Goal: Task Accomplishment & Management: Manage account settings

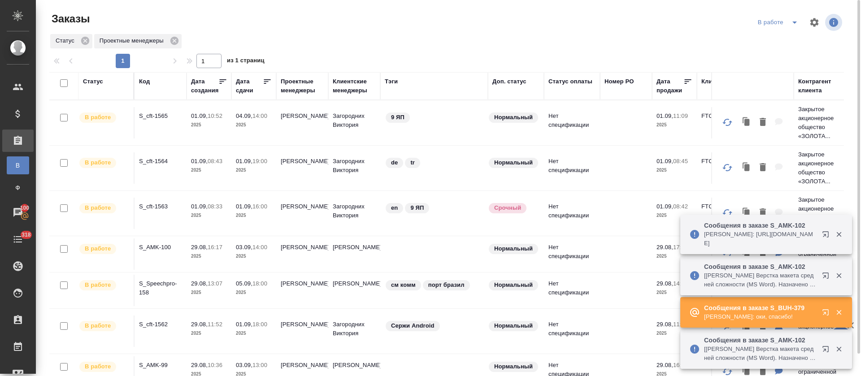
click at [785, 30] on div "В работе" at bounding box center [799, 23] width 88 height 22
click at [789, 23] on icon "split button" at bounding box center [794, 22] width 11 height 11
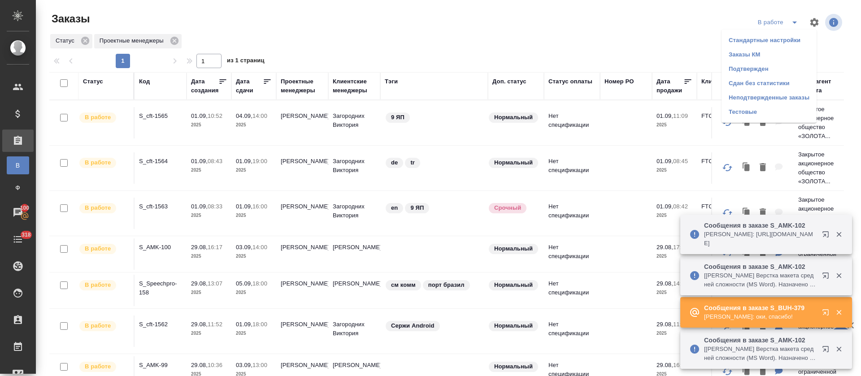
click at [769, 72] on li "Подтвержден" at bounding box center [768, 69] width 95 height 14
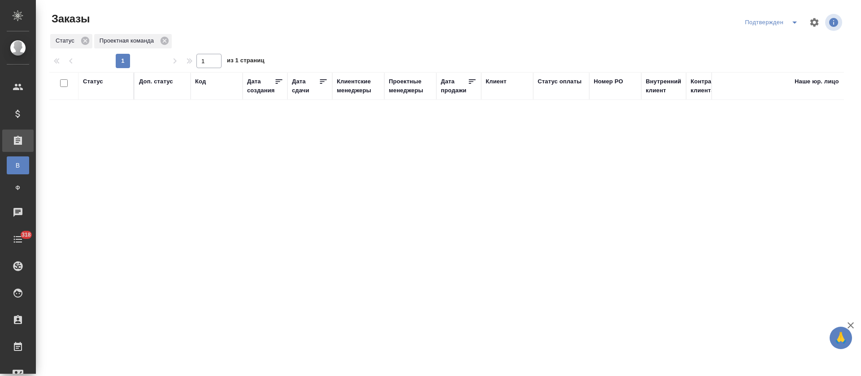
click at [794, 26] on icon "split button" at bounding box center [794, 22] width 11 height 11
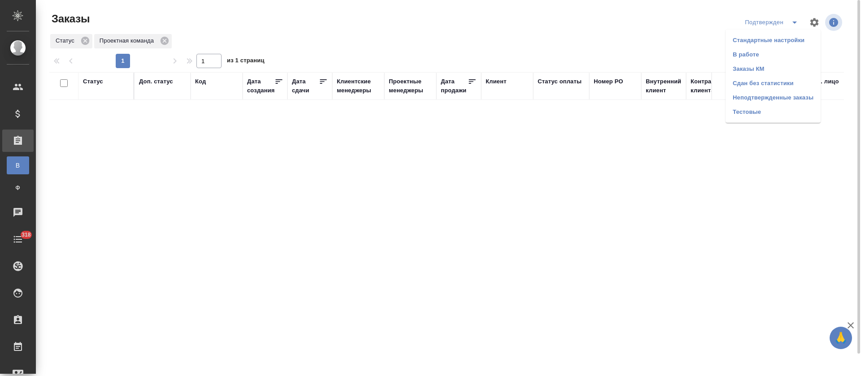
click at [785, 55] on li "В работе" at bounding box center [772, 55] width 95 height 14
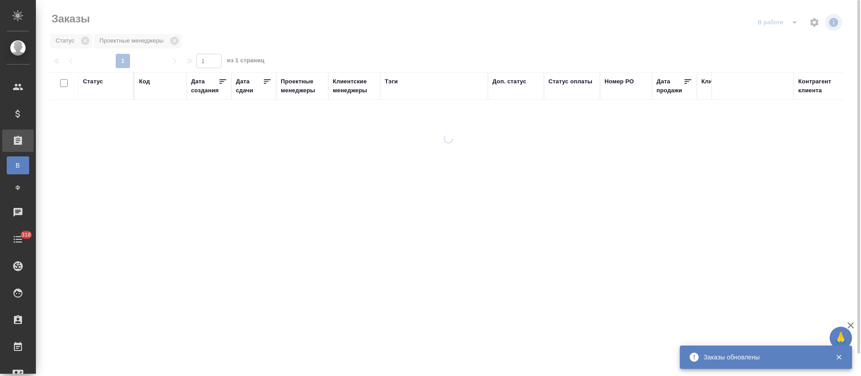
click at [267, 82] on icon at bounding box center [267, 81] width 9 height 9
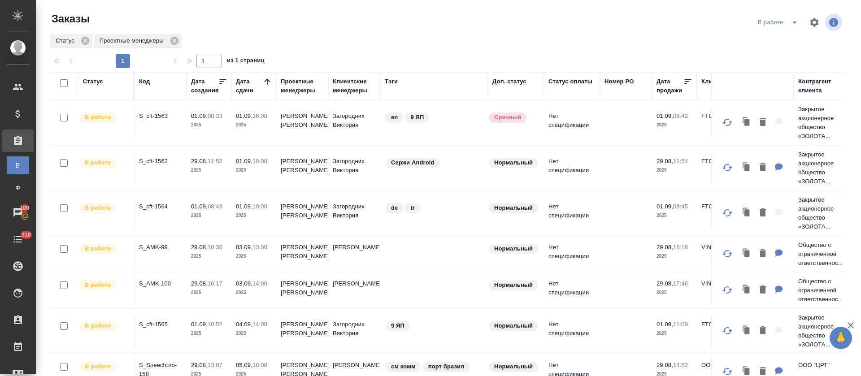
click at [792, 26] on icon "split button" at bounding box center [794, 22] width 11 height 11
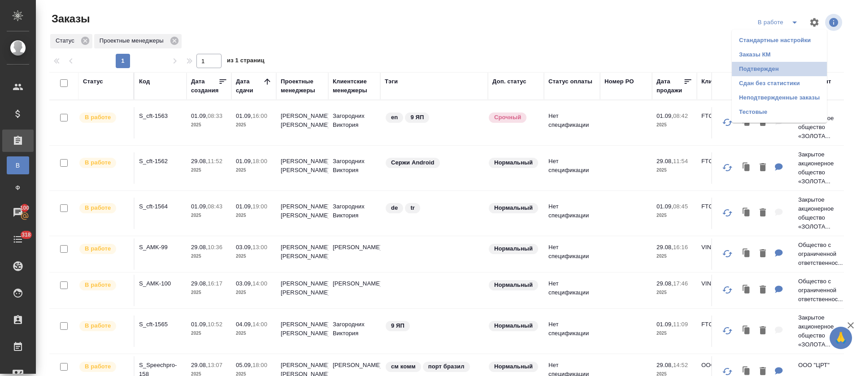
click at [776, 66] on li "Подтвержден" at bounding box center [779, 69] width 95 height 14
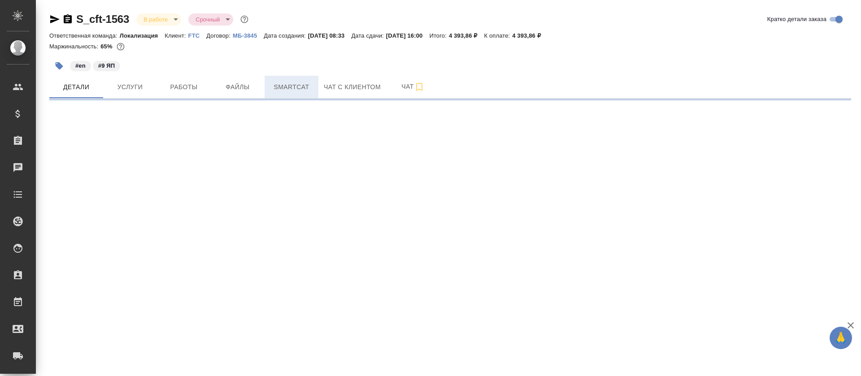
click at [289, 92] on span "Smartcat" at bounding box center [291, 87] width 43 height 11
select select "RU"
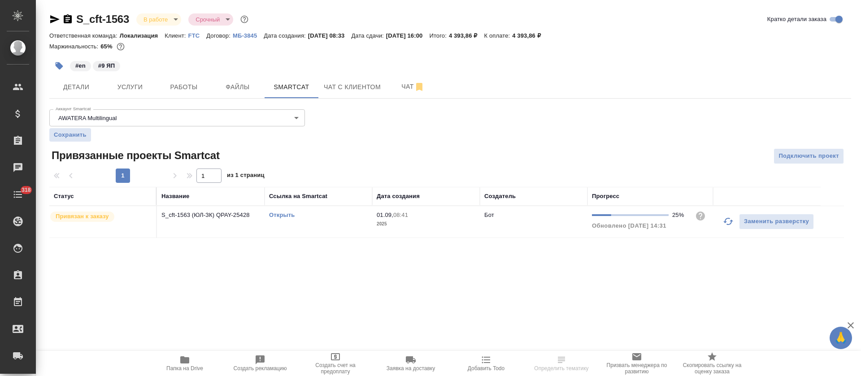
click at [728, 225] on icon "button" at bounding box center [728, 221] width 10 height 7
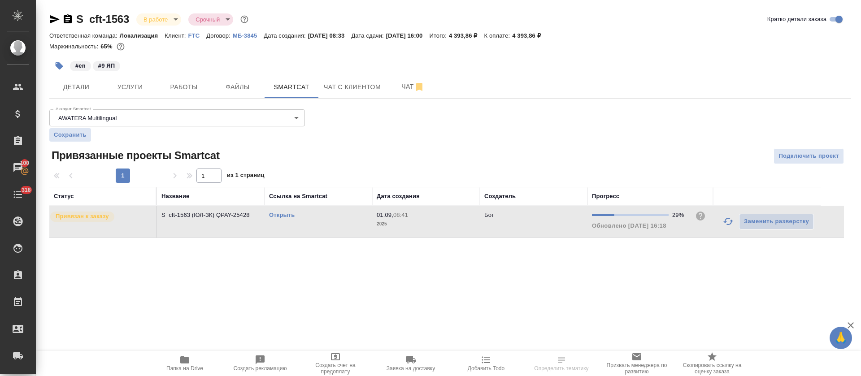
click at [286, 216] on link "Открыть" at bounding box center [282, 215] width 26 height 7
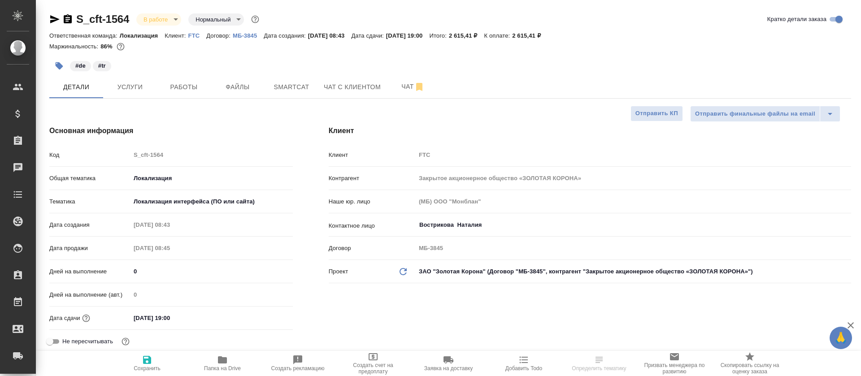
select select "RU"
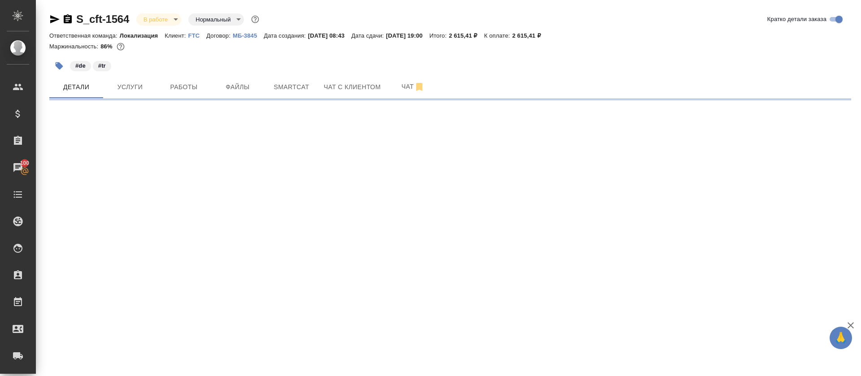
select select "RU"
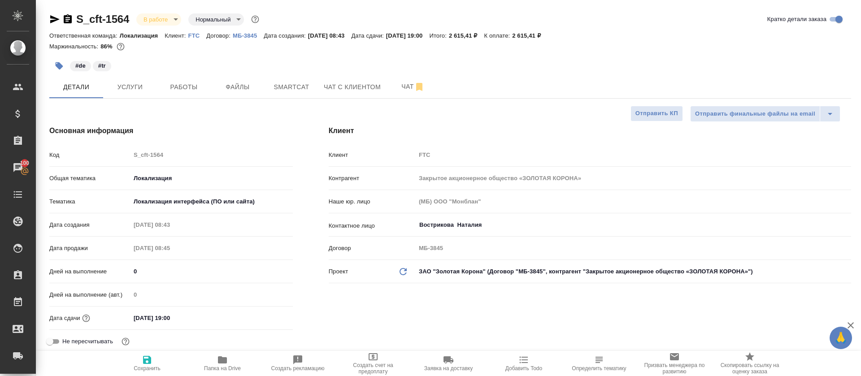
type textarea "x"
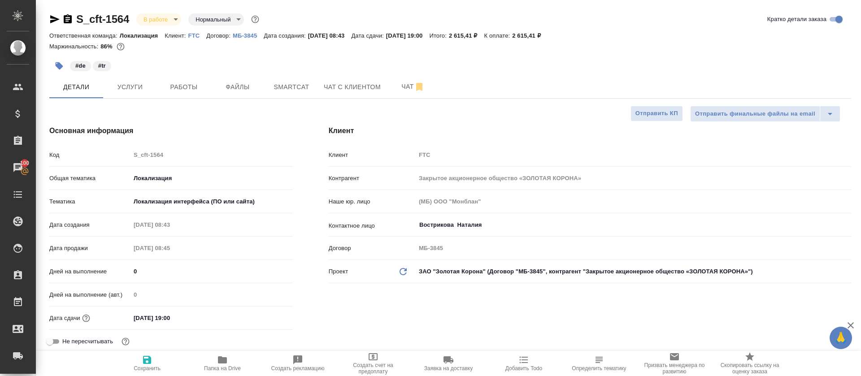
type textarea "x"
click at [276, 85] on span "Smartcat" at bounding box center [291, 87] width 43 height 11
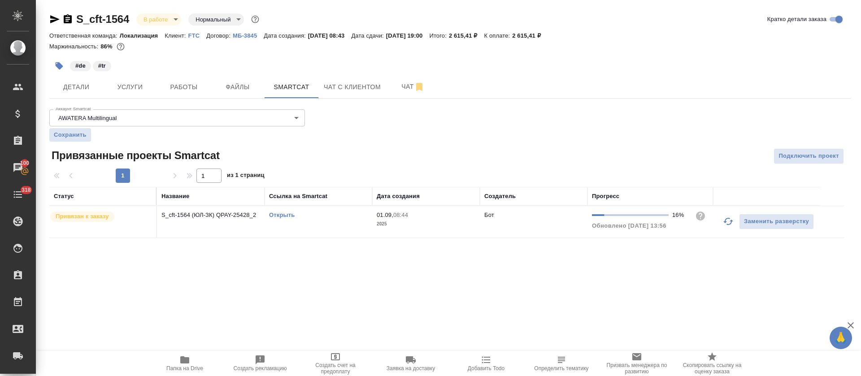
click at [723, 224] on button "button" at bounding box center [728, 222] width 22 height 22
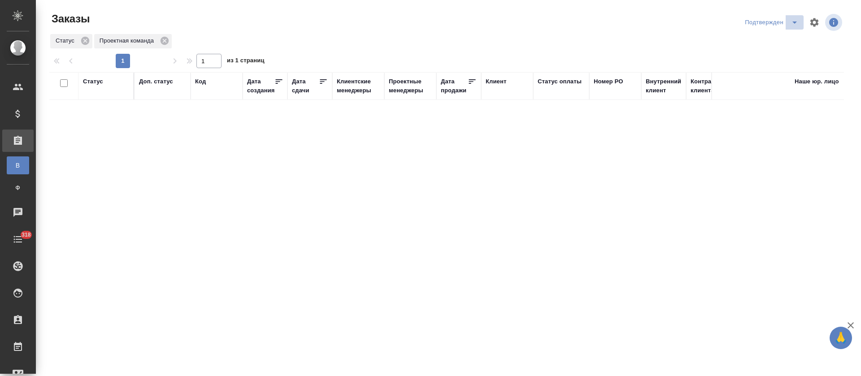
click at [794, 20] on icon "split button" at bounding box center [794, 22] width 11 height 11
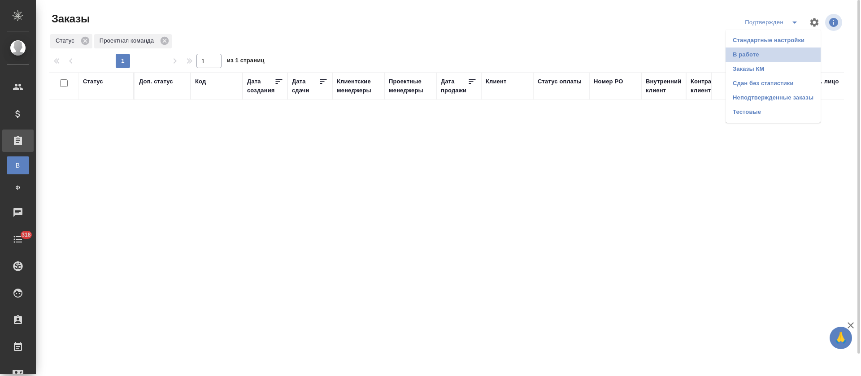
click at [779, 51] on li "В работе" at bounding box center [772, 55] width 95 height 14
